Goal: Find specific page/section: Find specific page/section

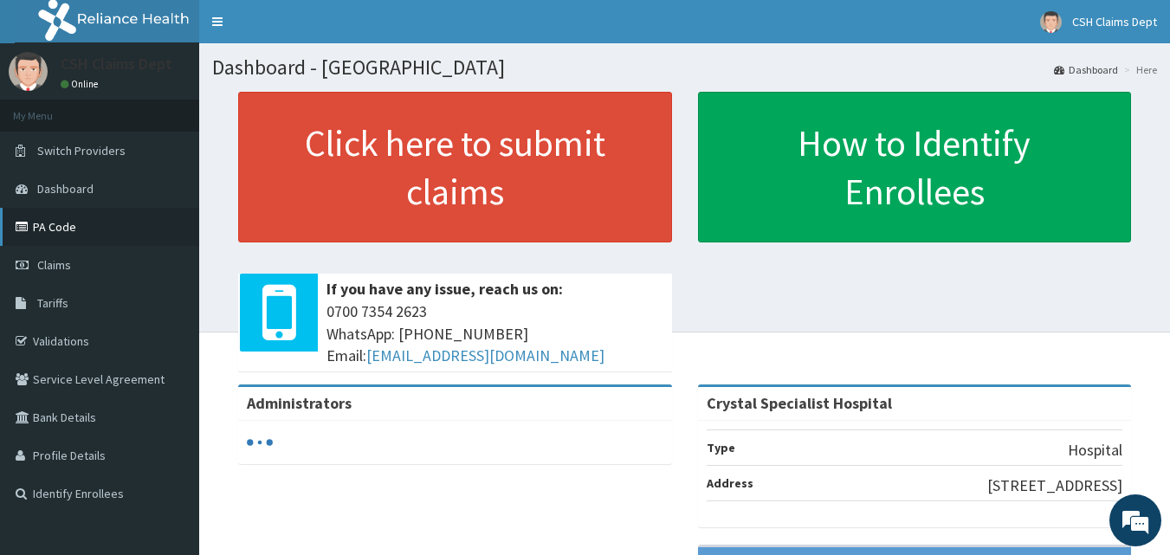
click at [50, 225] on link "PA Code" at bounding box center [99, 227] width 199 height 38
click at [76, 224] on link "PA Code" at bounding box center [99, 227] width 199 height 38
